Goal: Book appointment/travel/reservation

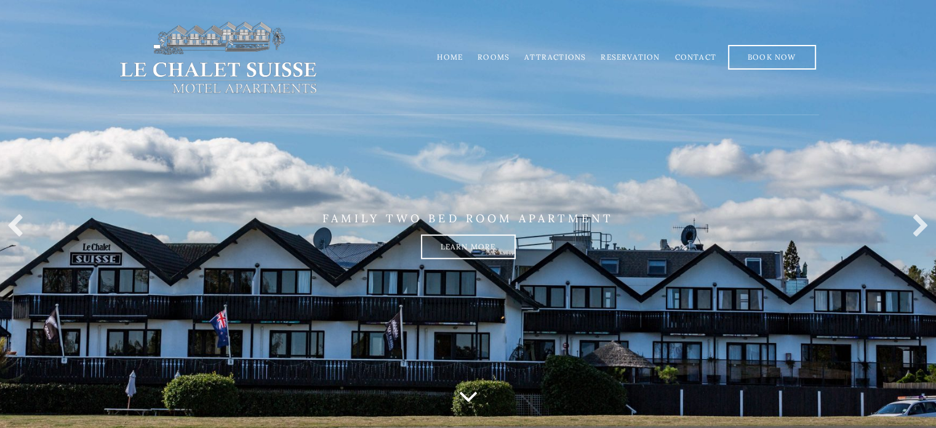
click at [493, 54] on link "Rooms" at bounding box center [494, 56] width 32 height 9
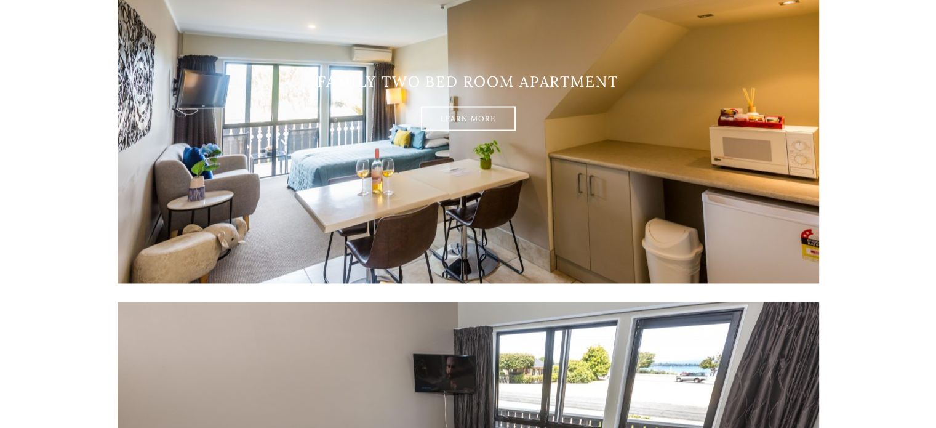
scroll to position [1497, 0]
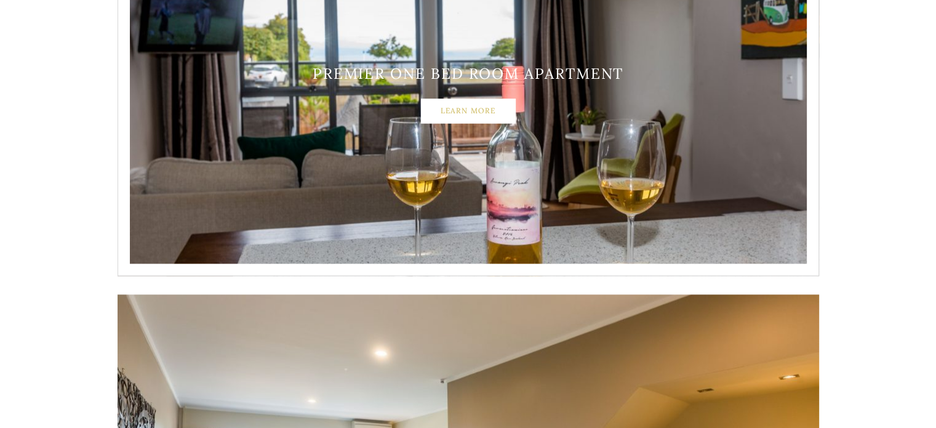
click at [457, 113] on link "Learn More" at bounding box center [468, 111] width 95 height 25
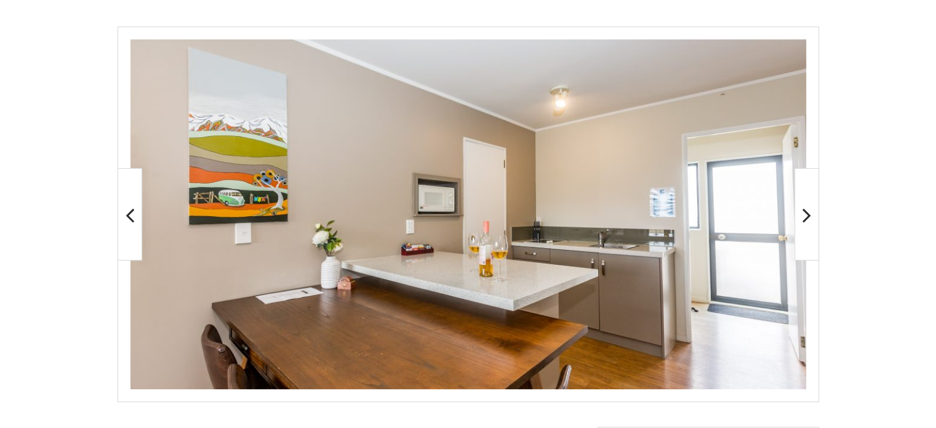
scroll to position [246, 0]
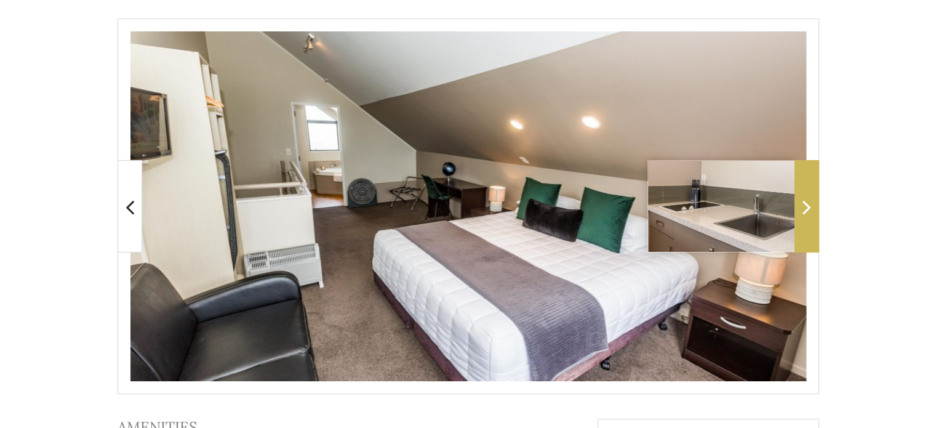
click at [808, 207] on icon at bounding box center [807, 207] width 9 height 25
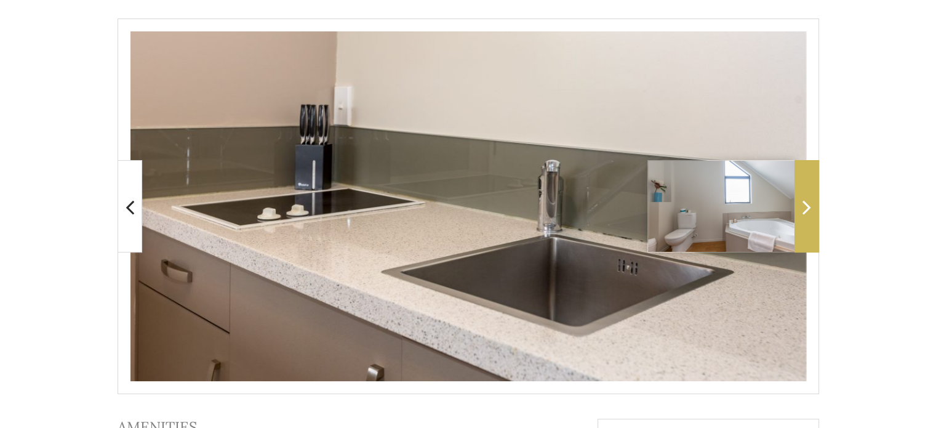
click at [808, 207] on icon at bounding box center [807, 207] width 9 height 25
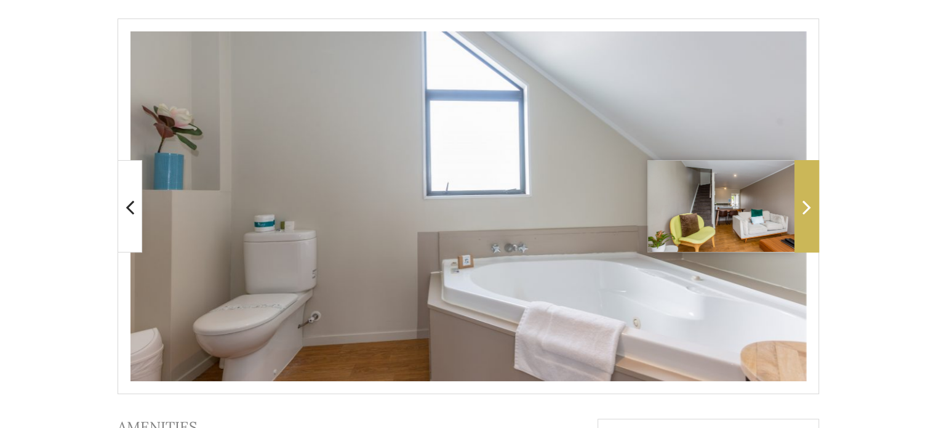
click at [808, 207] on icon at bounding box center [807, 207] width 9 height 25
